Goal: Transaction & Acquisition: Purchase product/service

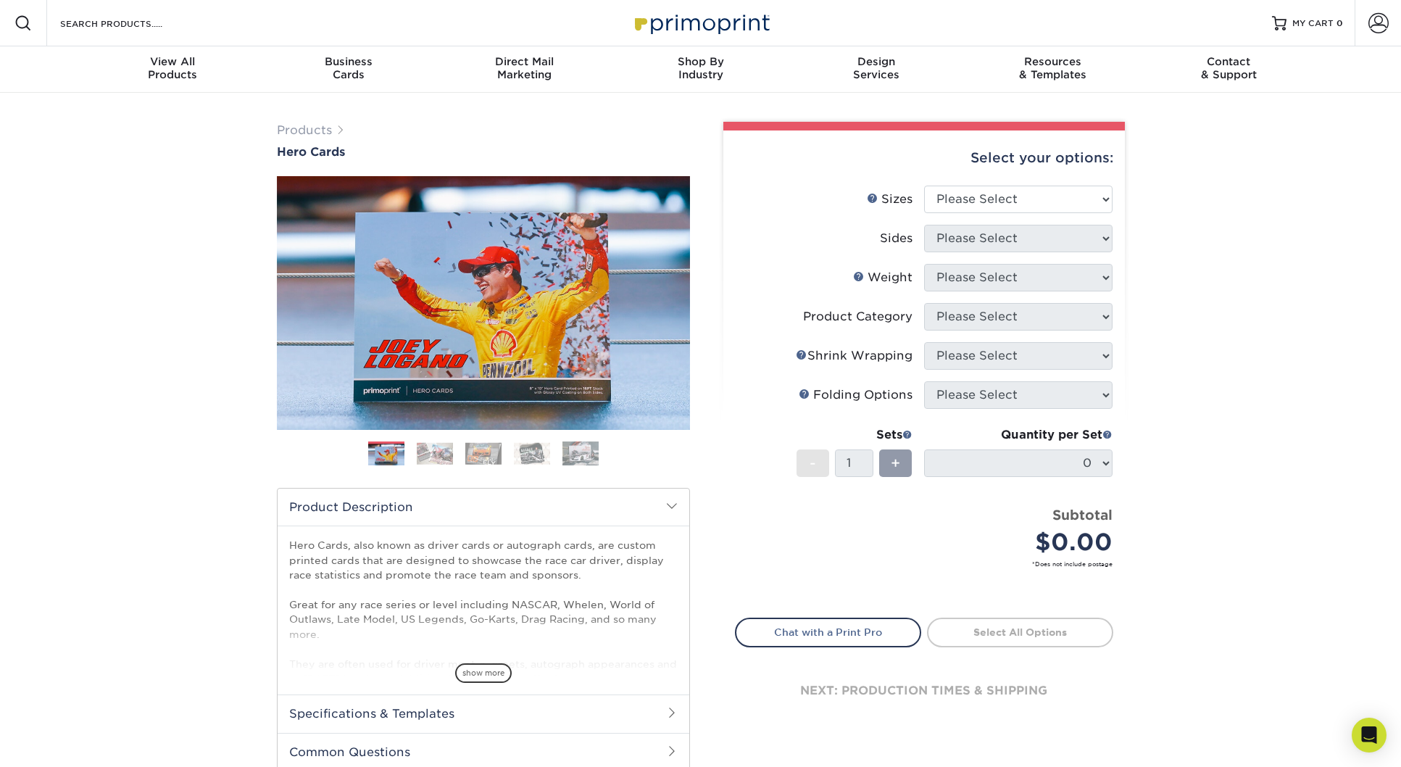
click at [428, 451] on img at bounding box center [435, 453] width 36 height 22
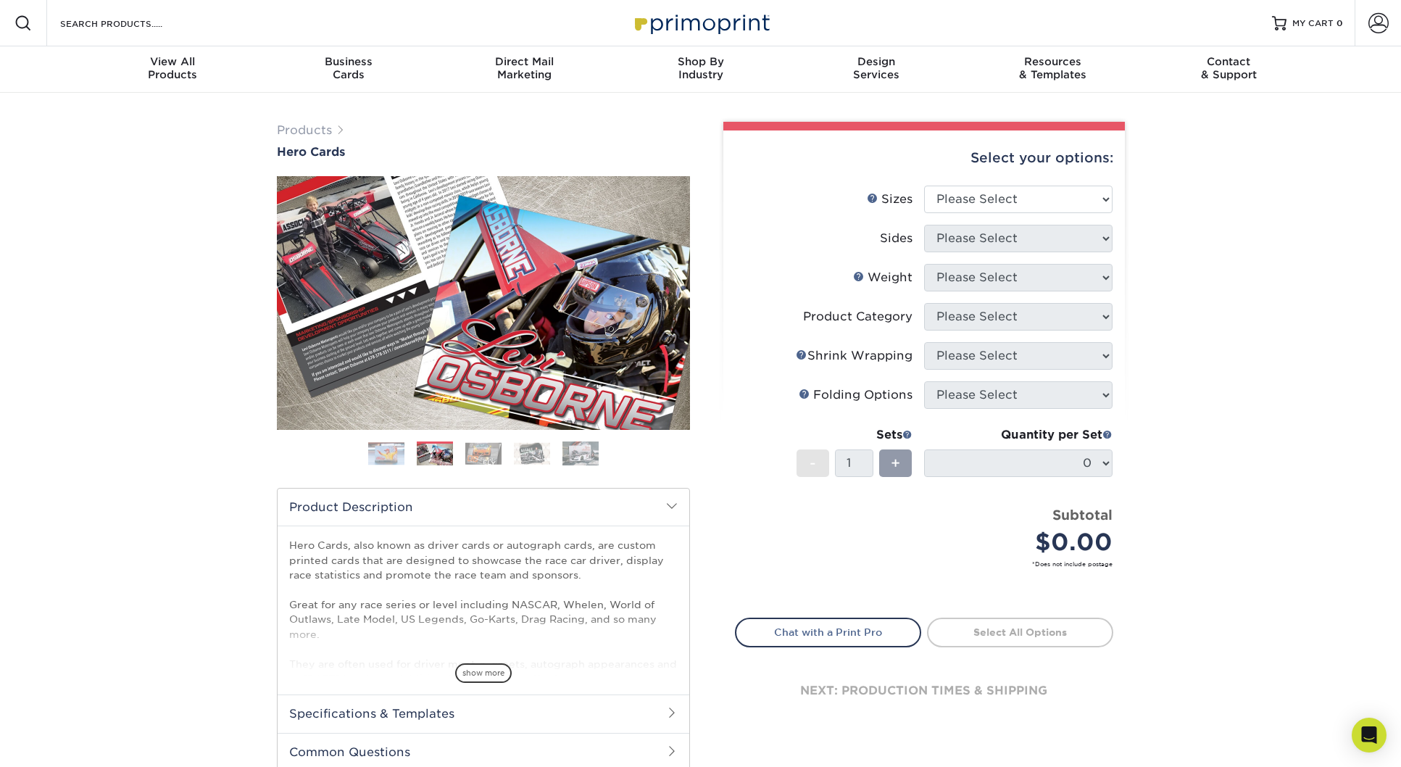
click at [480, 453] on img at bounding box center [483, 453] width 36 height 22
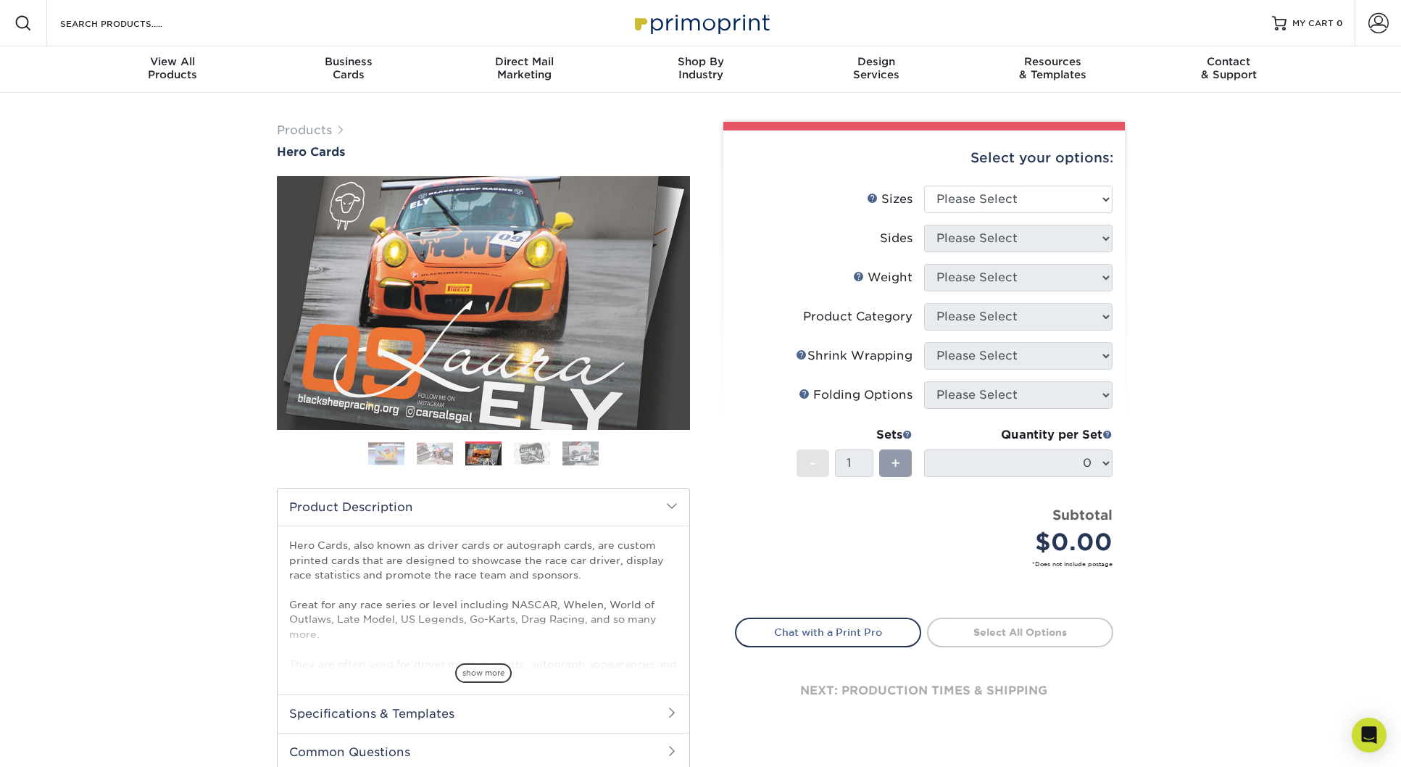
click at [533, 453] on img at bounding box center [532, 453] width 36 height 22
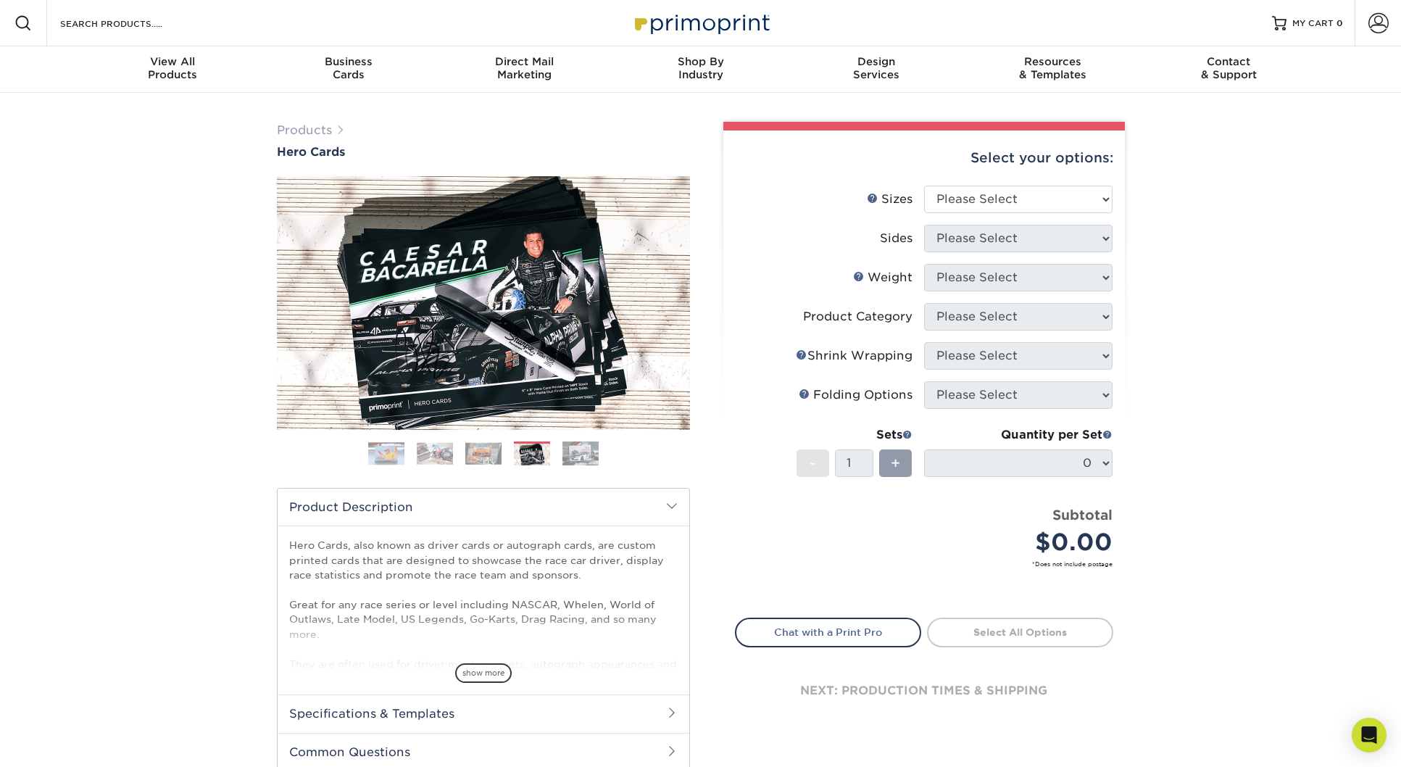
click at [574, 457] on img at bounding box center [580, 453] width 36 height 25
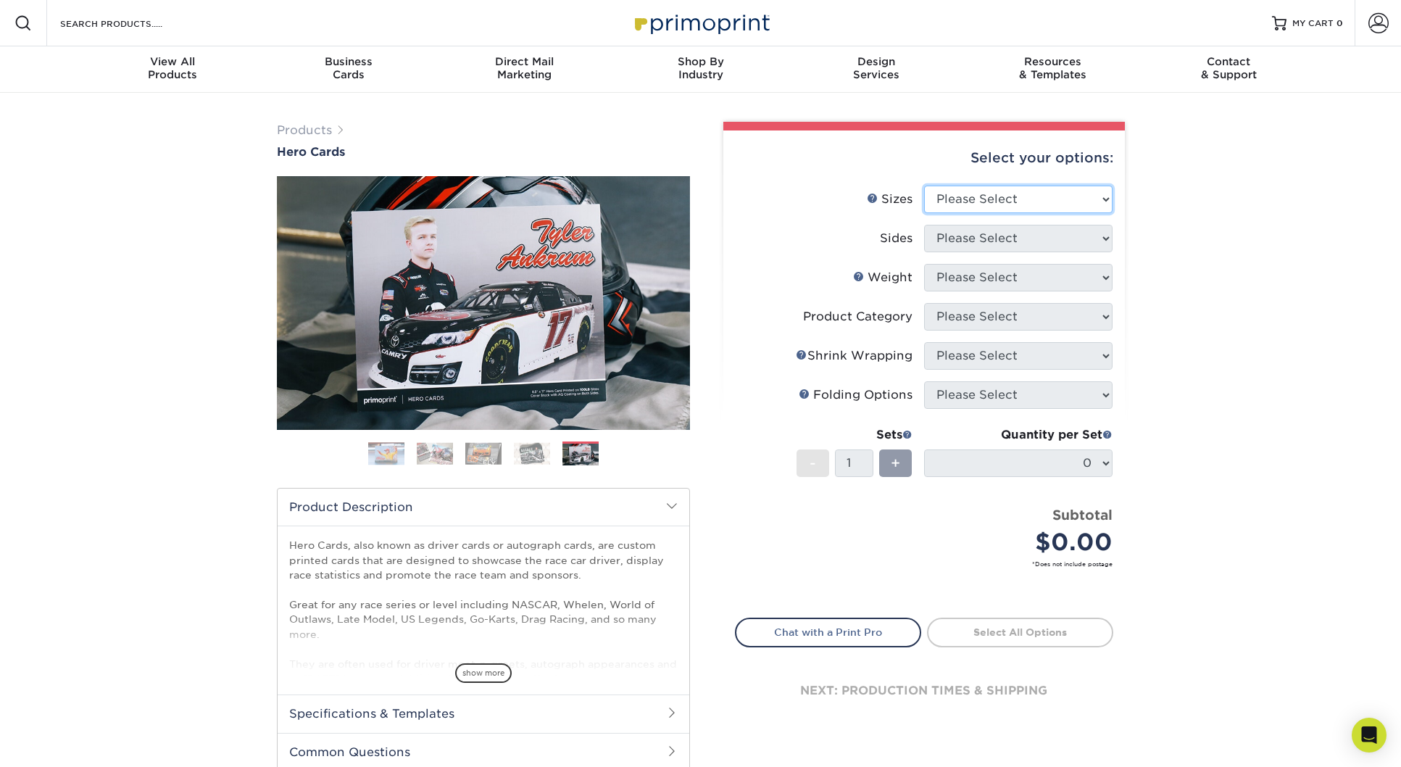
click at [1046, 201] on select "Please Select 1.5" x 7" 4" x 6" 5" x 7" 6" x 8" 6" x 8.5" 6" x 9" 7" x 8.5" 7.5…" at bounding box center [1018, 200] width 188 height 28
click at [924, 186] on select "Please Select 1.5" x 7" 4" x 6" 5" x 7" 6" x 8" 6" x 8.5" 6" x 9" 7" x 8.5" 7.5…" at bounding box center [1018, 200] width 188 height 28
click at [1017, 201] on select "Please Select 1.5" x 7" 4" x 6" 5" x 7" 6" x 8" 6" x 8.5" 6" x 9" 7" x 8.5" 7.5…" at bounding box center [1018, 200] width 188 height 28
click at [924, 186] on select "Please Select 1.5" x 7" 4" x 6" 5" x 7" 6" x 8" 6" x 8.5" 6" x 9" 7" x 8.5" 7.5…" at bounding box center [1018, 200] width 188 height 28
click at [539, 449] on img at bounding box center [532, 453] width 36 height 22
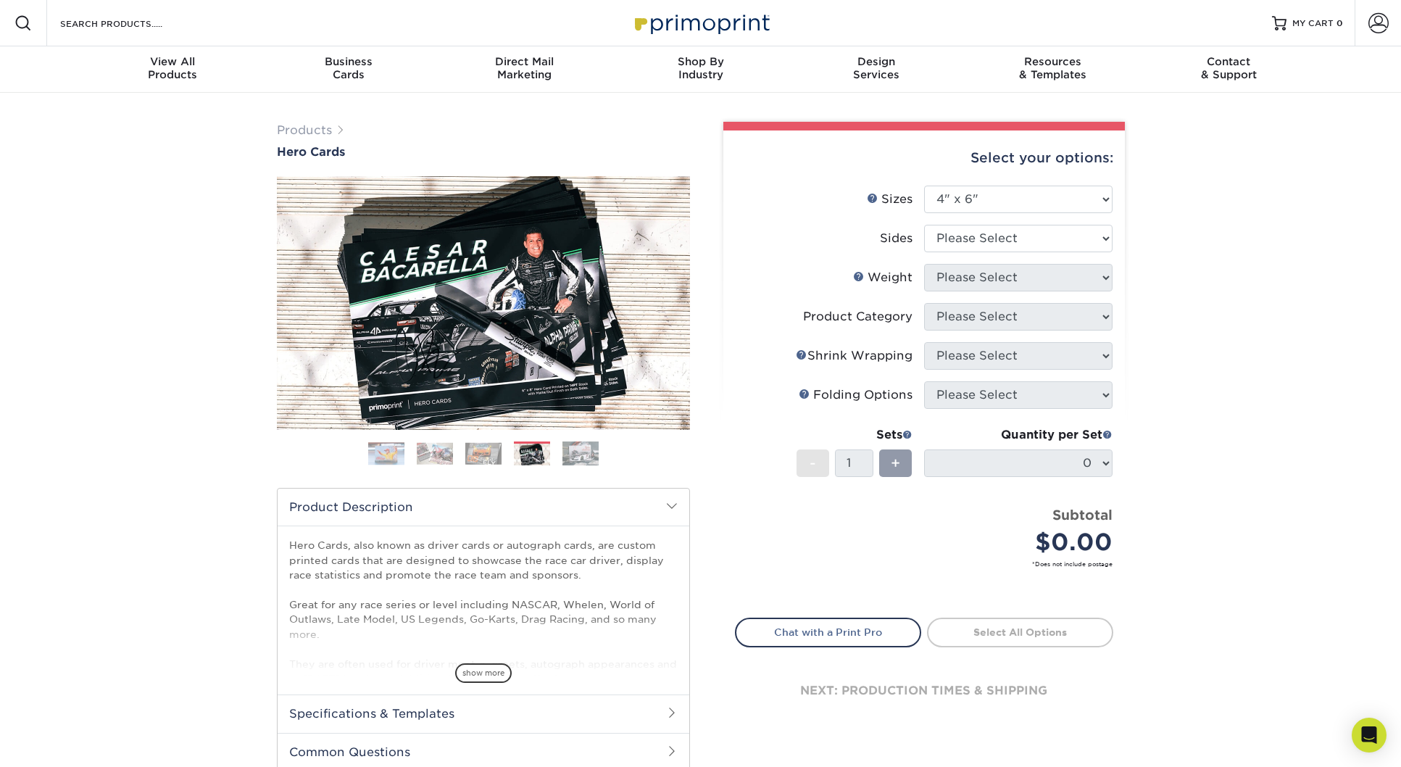
click at [572, 449] on img at bounding box center [580, 453] width 36 height 25
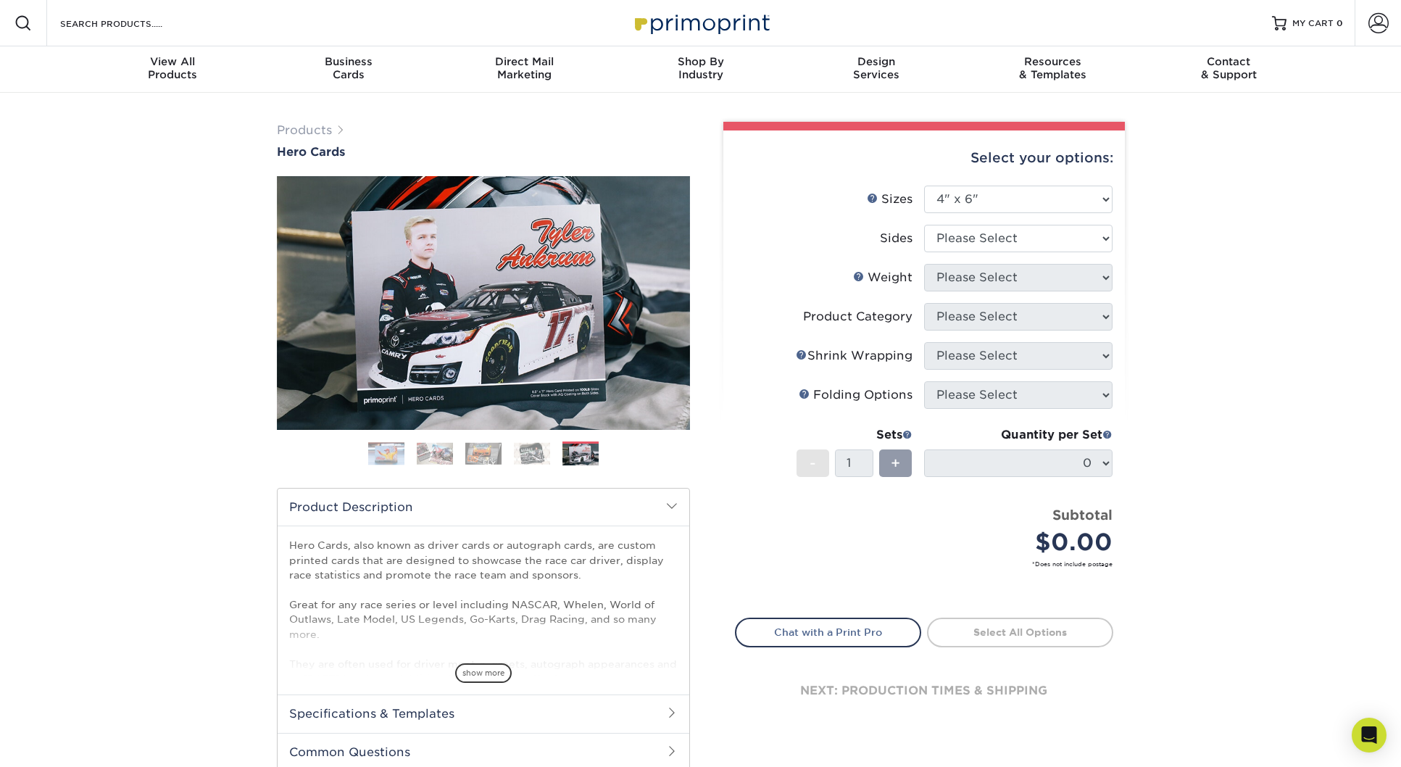
click at [471, 451] on img at bounding box center [483, 453] width 36 height 22
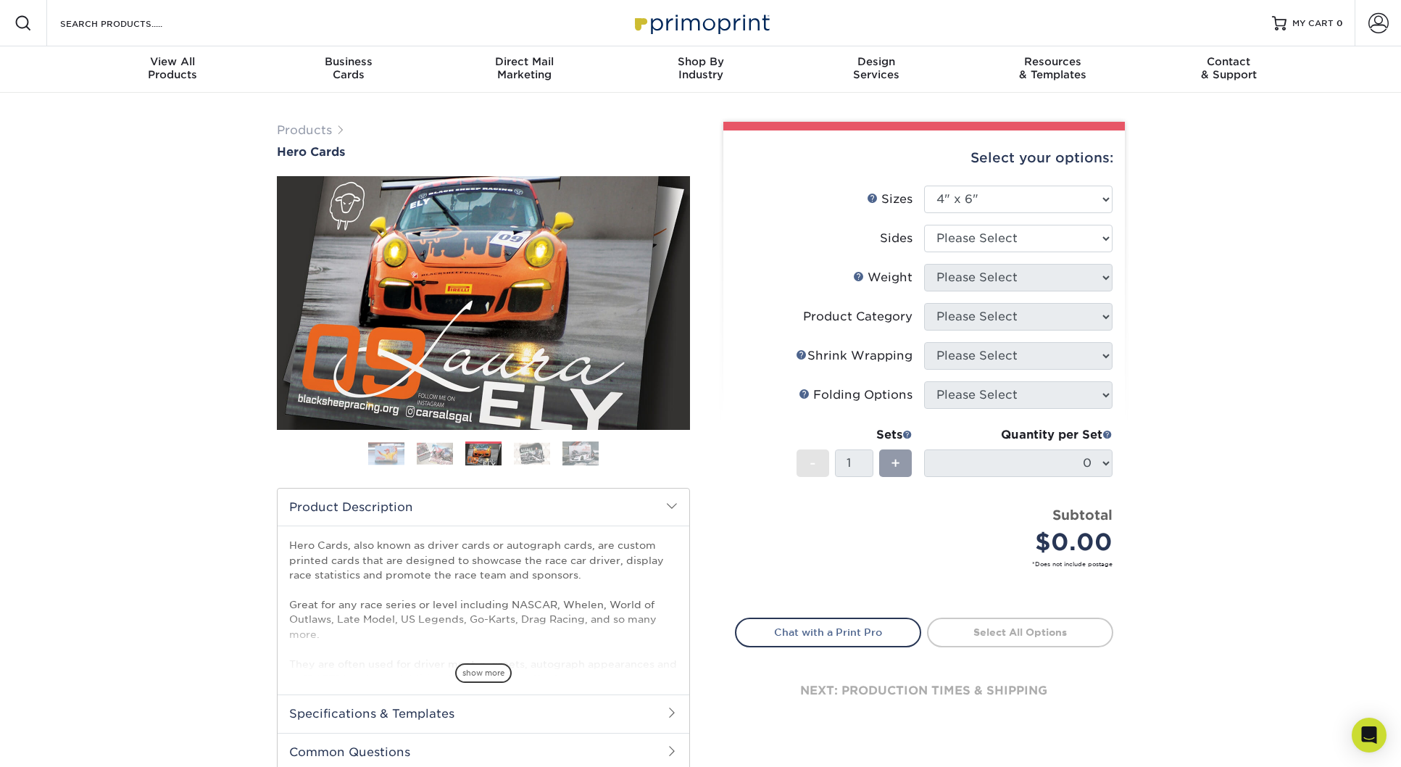
click at [444, 451] on img at bounding box center [435, 453] width 36 height 22
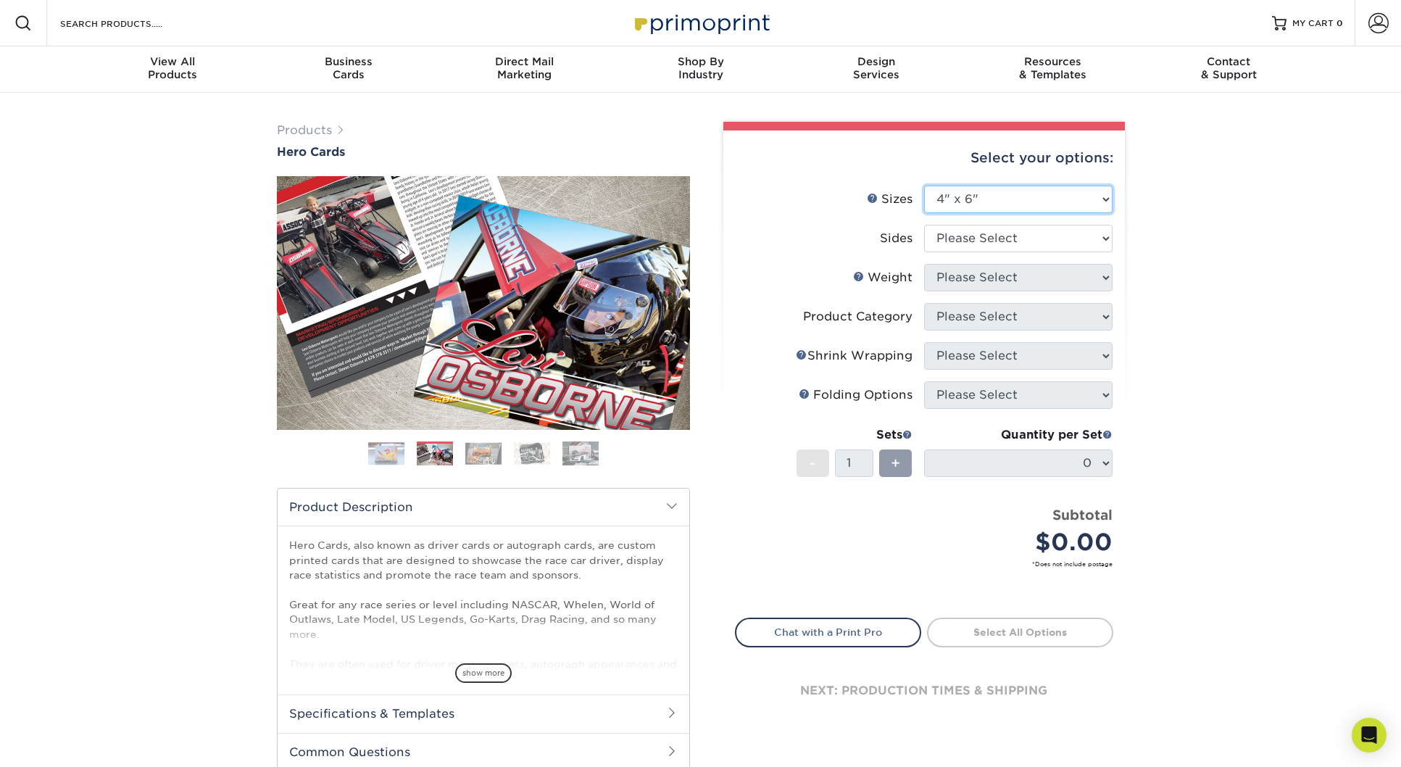
click at [974, 207] on select "Please Select 1.5" x 7" 4" x 6" 5" x 7" 6" x 8" 6" x 8.5" 6" x 9" 7" x 8.5" 7.5…" at bounding box center [1018, 200] width 188 height 28
select select "5.00x7.00"
click at [924, 186] on select "Please Select 1.5" x 7" 4" x 6" 5" x 7" 6" x 8" 6" x 8.5" 6" x 9" 7" x 8.5" 7.5…" at bounding box center [1018, 200] width 188 height 28
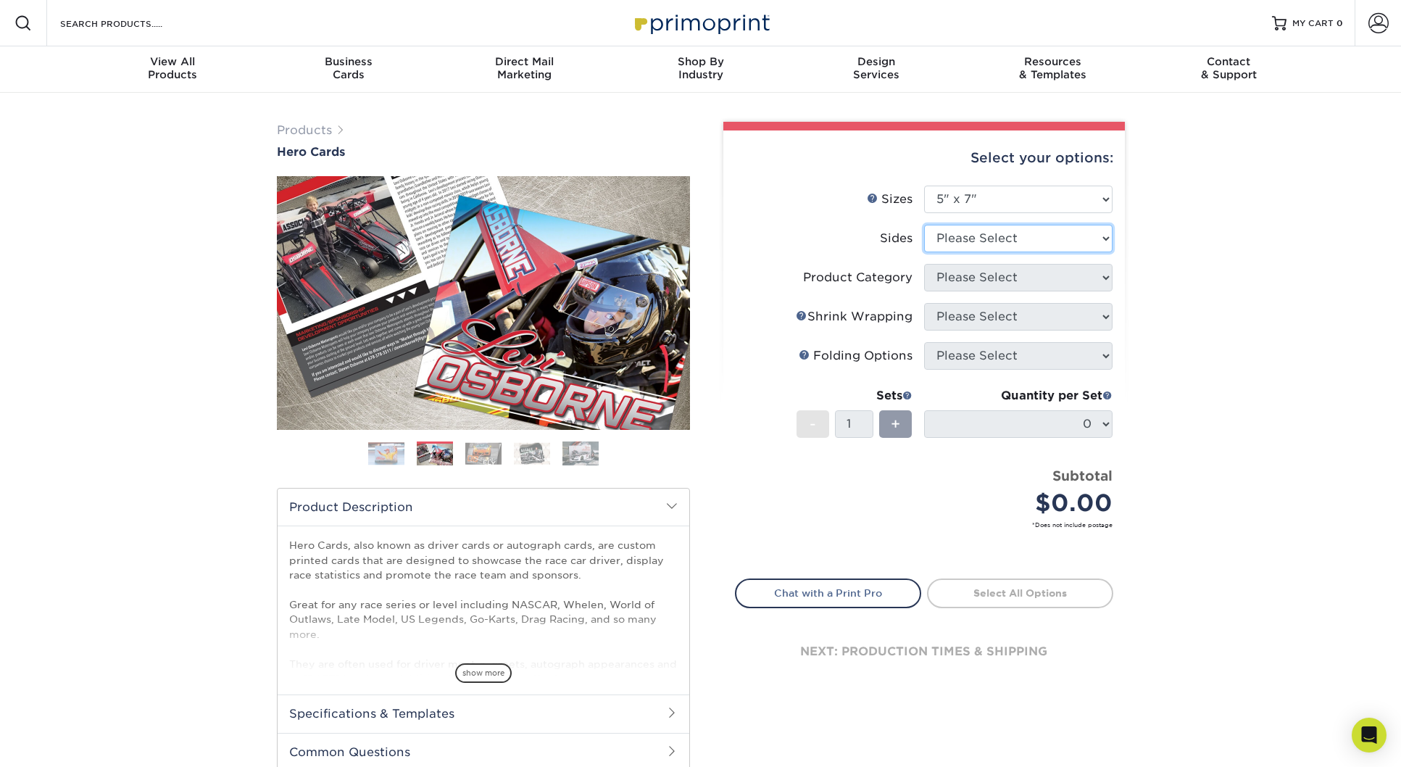
click at [1025, 225] on select "Please Select Print Both Sides Print Front Only" at bounding box center [1018, 239] width 188 height 28
select select "13abbda7-1d64-4f25-8bb2-c179b224825d"
click at [924, 225] on select "Please Select Print Both Sides Print Front Only" at bounding box center [1018, 239] width 188 height 28
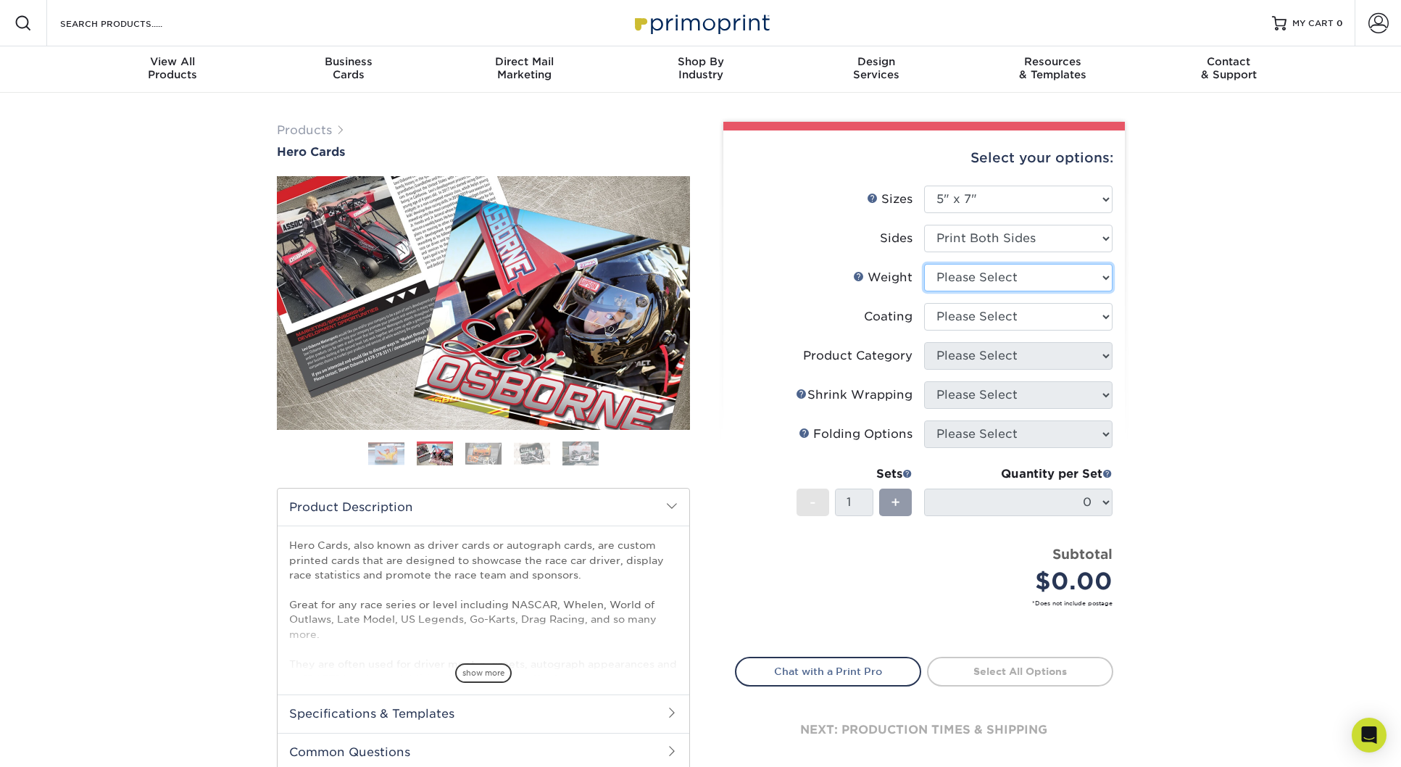
click at [1046, 279] on select "Please Select 14PT 16PT 100LB" at bounding box center [1018, 278] width 188 height 28
click at [1086, 204] on select "Please Select 1.5" x 7" 4" x 6" 5" x 7" 6" x 8" 6" x 8.5" 6" x 9" 7" x 8.5" 7.5…" at bounding box center [1018, 200] width 188 height 28
click at [1044, 197] on select "Please Select 1.5" x 7" 4" x 6" 5" x 7" 6" x 8" 6" x 8.5" 6" x 9" 7" x 8.5" 7.5…" at bounding box center [1018, 200] width 188 height 28
